Goal: Task Accomplishment & Management: Use online tool/utility

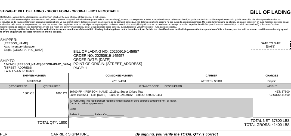
scroll to position [19, 0]
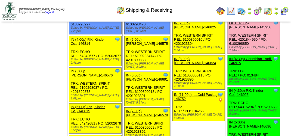
scroll to position [653, 0]
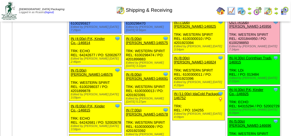
click at [270, 11] on img at bounding box center [268, 11] width 9 height 9
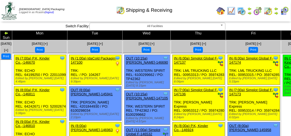
click at [284, 9] on img at bounding box center [284, 11] width 9 height 9
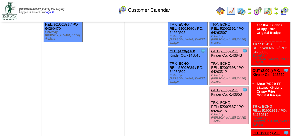
scroll to position [163, 0]
click at [232, 88] on link "OUT (2:30p) P.K, Kinder Co.,-146850" at bounding box center [227, 92] width 31 height 8
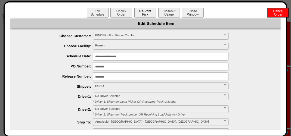
click at [145, 8] on button "Re-Print Pick" at bounding box center [146, 13] width 22 height 10
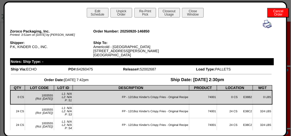
click at [263, 24] on img at bounding box center [267, 24] width 9 height 9
